Goal: Book appointment/travel/reservation

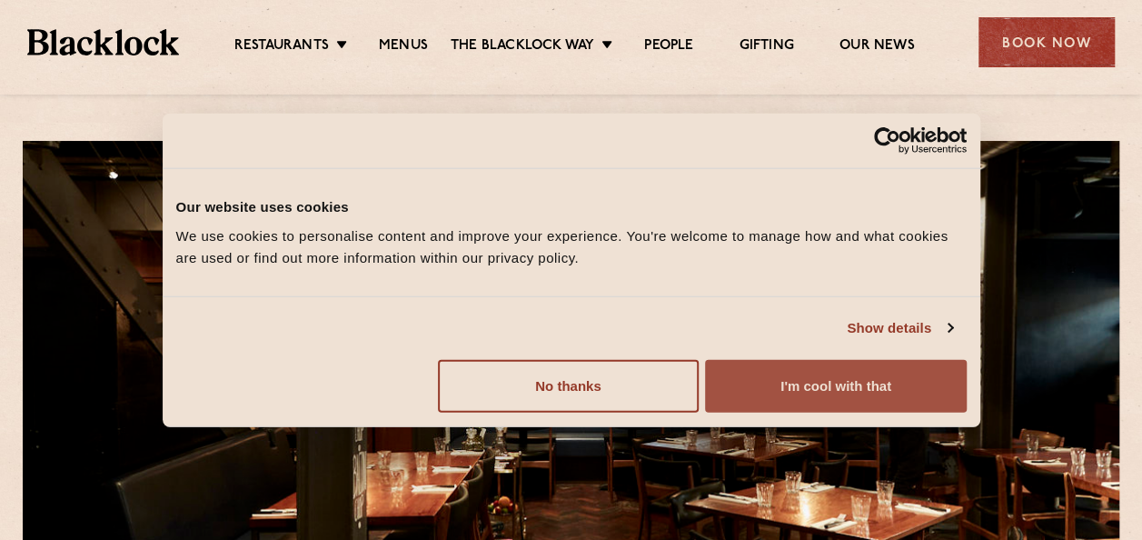
click at [762, 380] on button "I'm cool with that" at bounding box center [835, 385] width 261 height 53
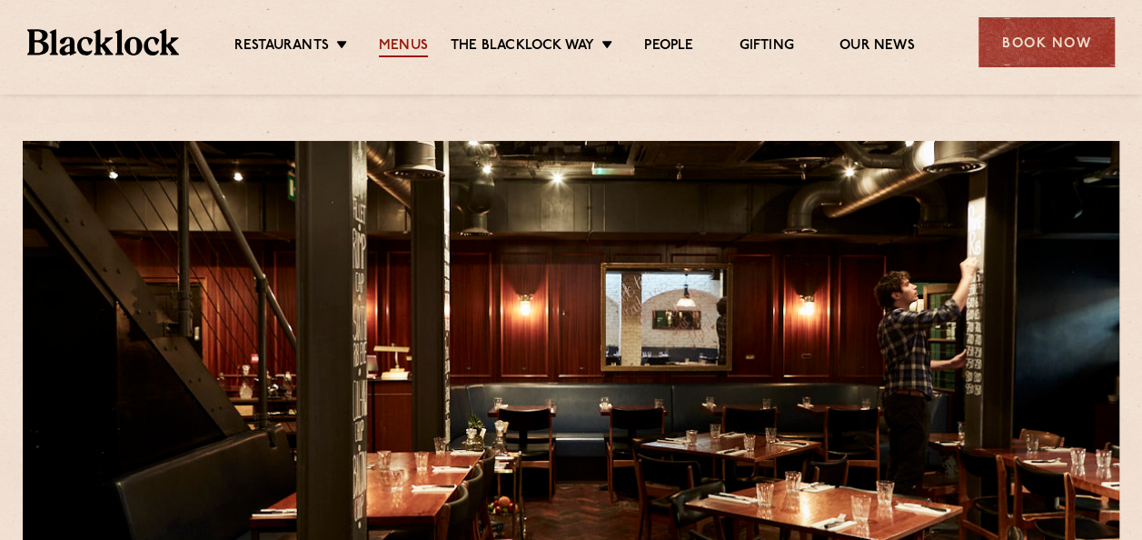
click at [386, 42] on link "Menus" at bounding box center [403, 47] width 49 height 20
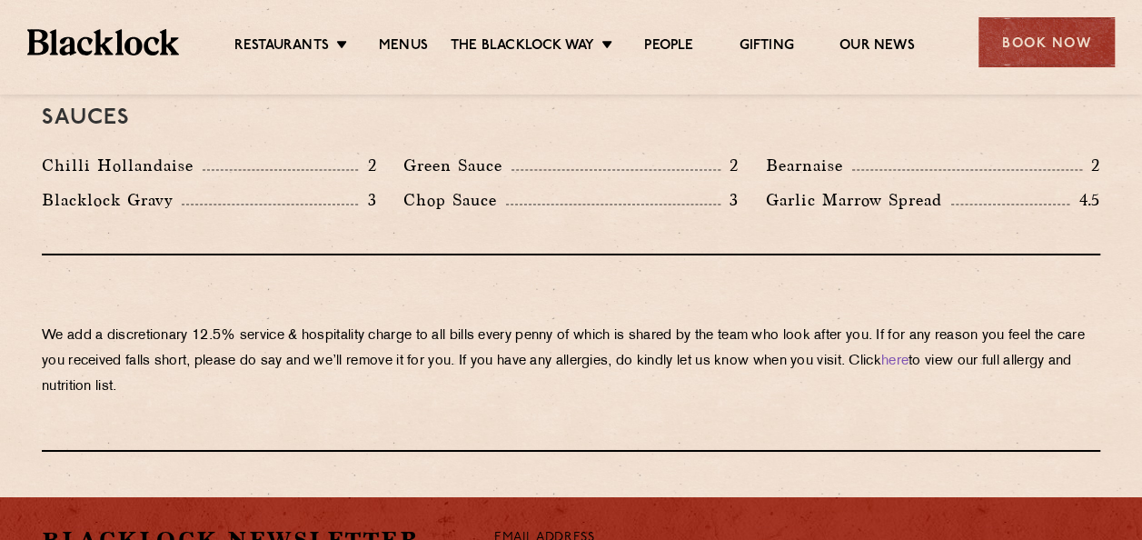
scroll to position [3056, 0]
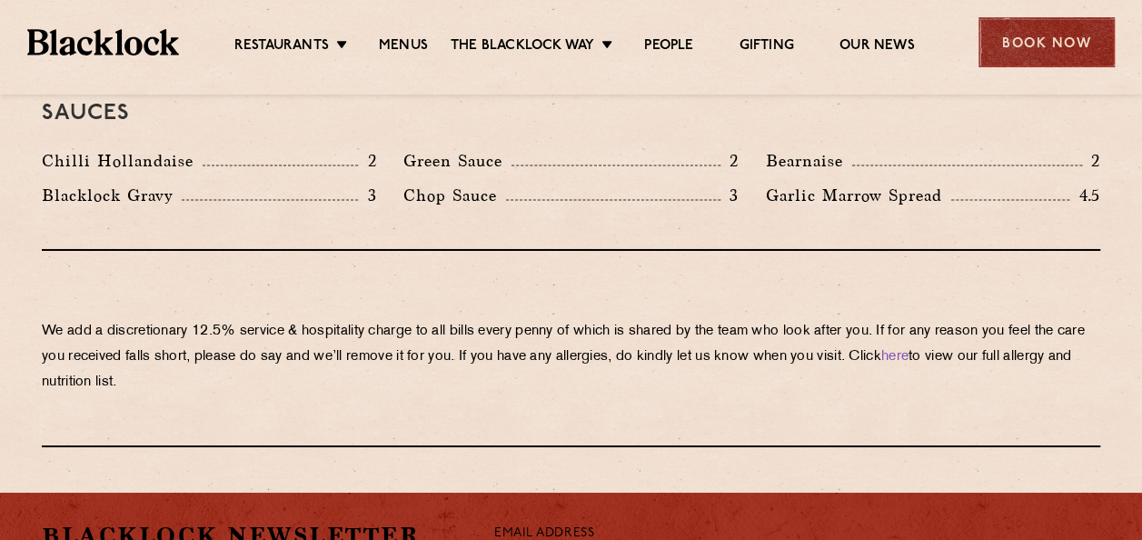
click at [1050, 47] on div "Book Now" at bounding box center [1046, 42] width 136 height 50
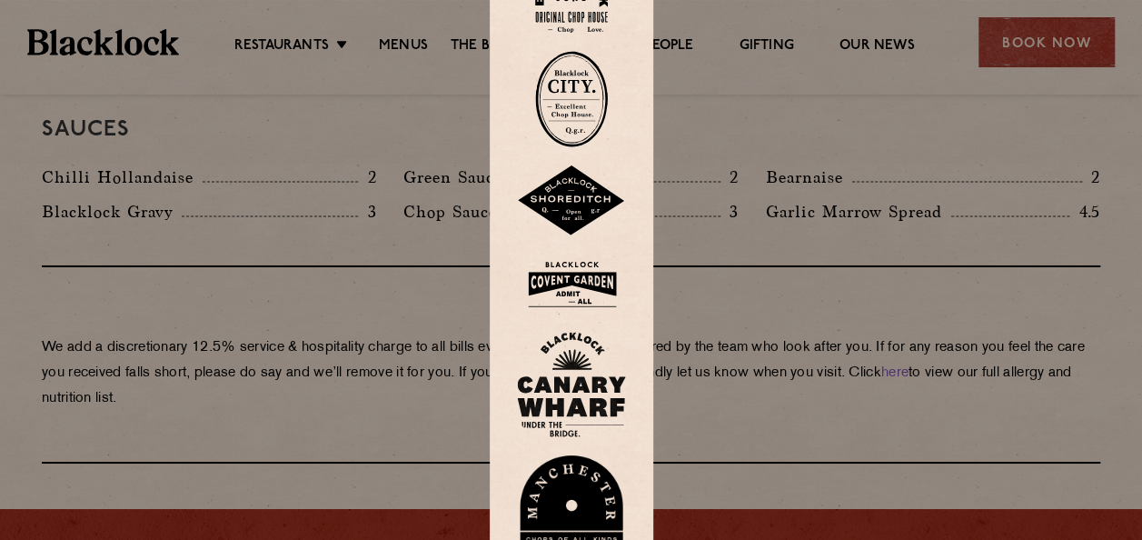
scroll to position [3035, 0]
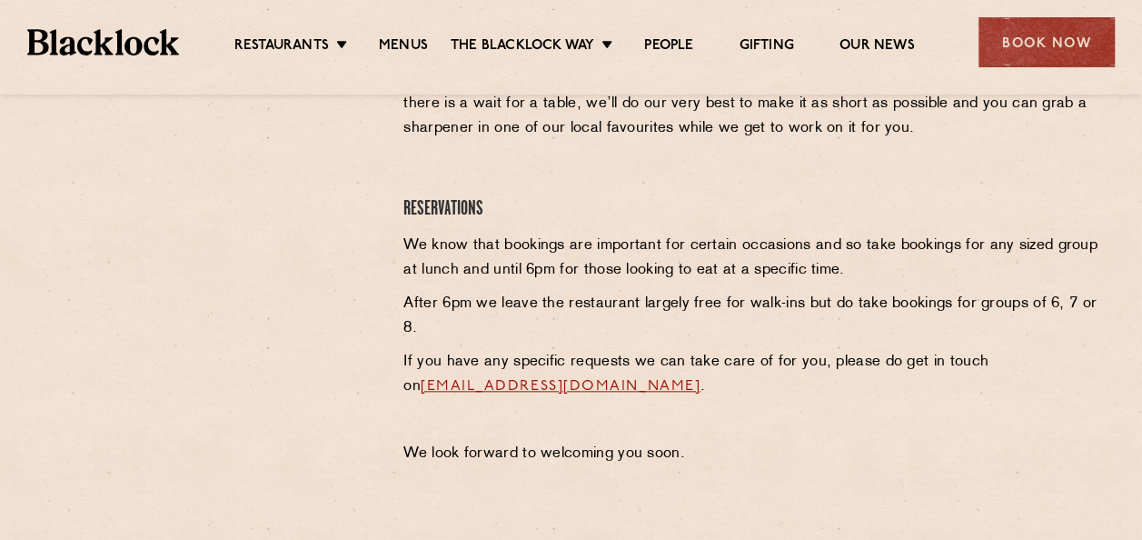
scroll to position [750, 0]
